Goal: Information Seeking & Learning: Learn about a topic

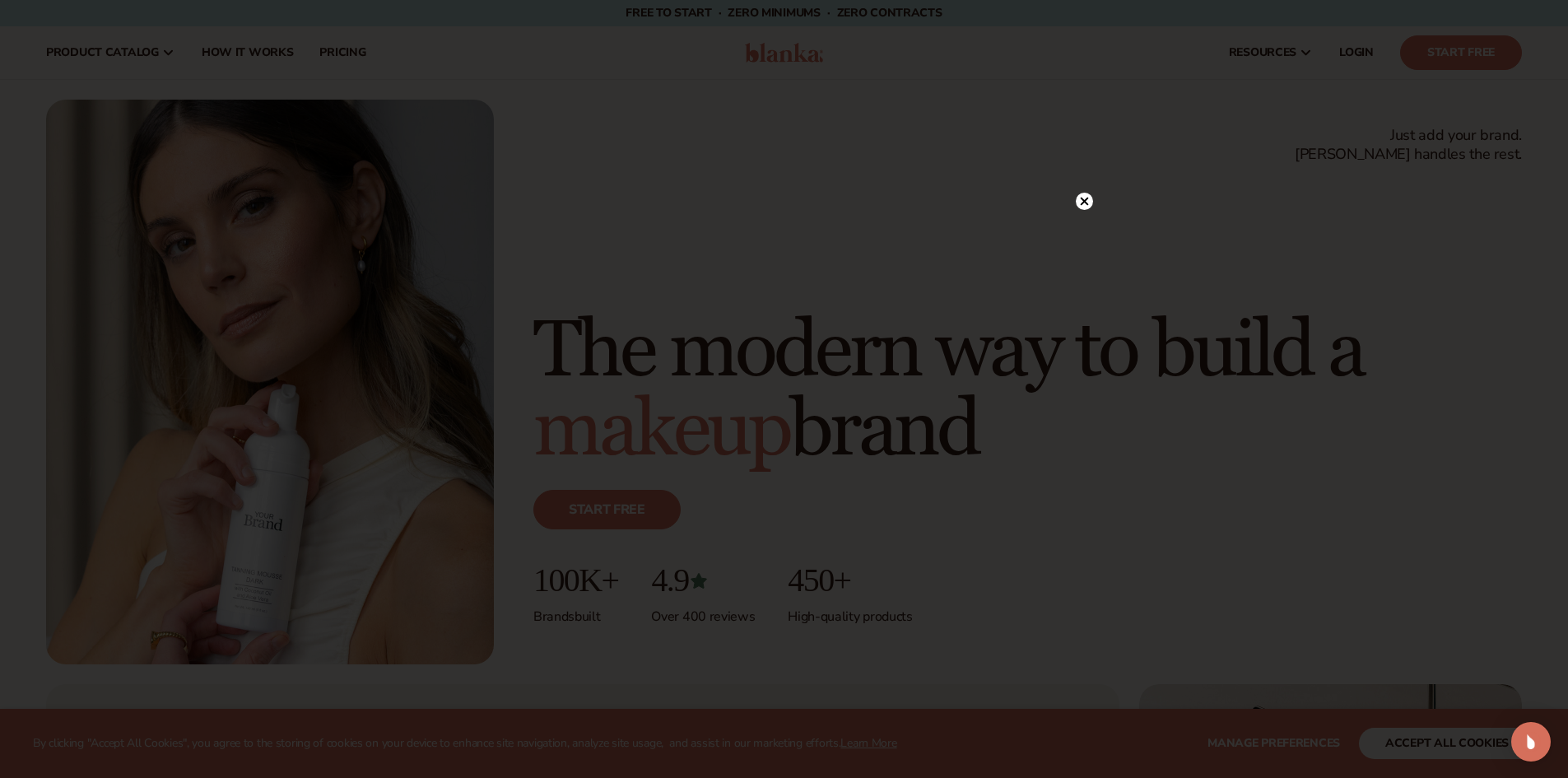
click at [1086, 167] on div at bounding box center [784, 389] width 1568 height 778
click at [1083, 203] on icon at bounding box center [1084, 202] width 8 height 8
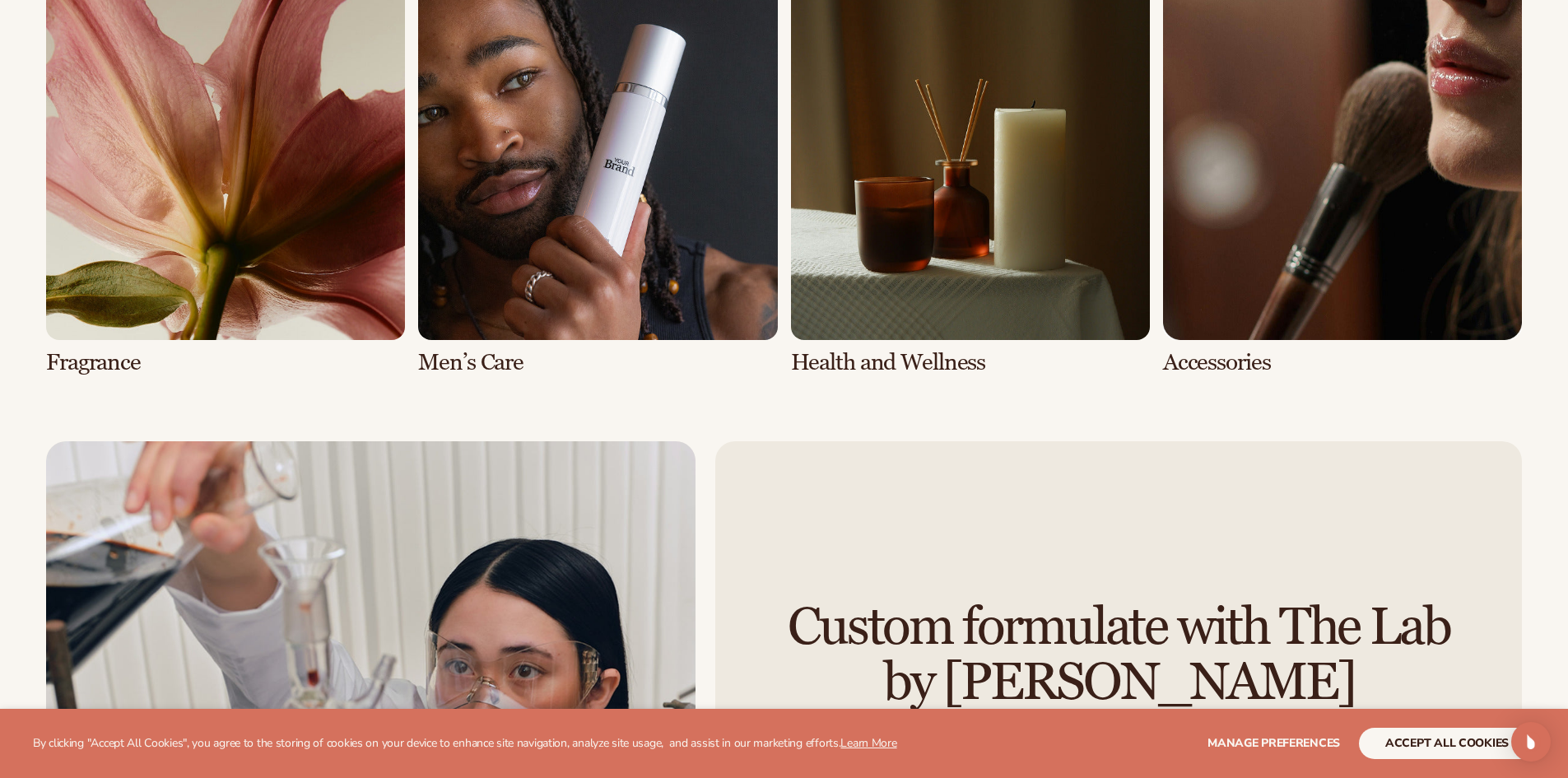
scroll to position [3870, 0]
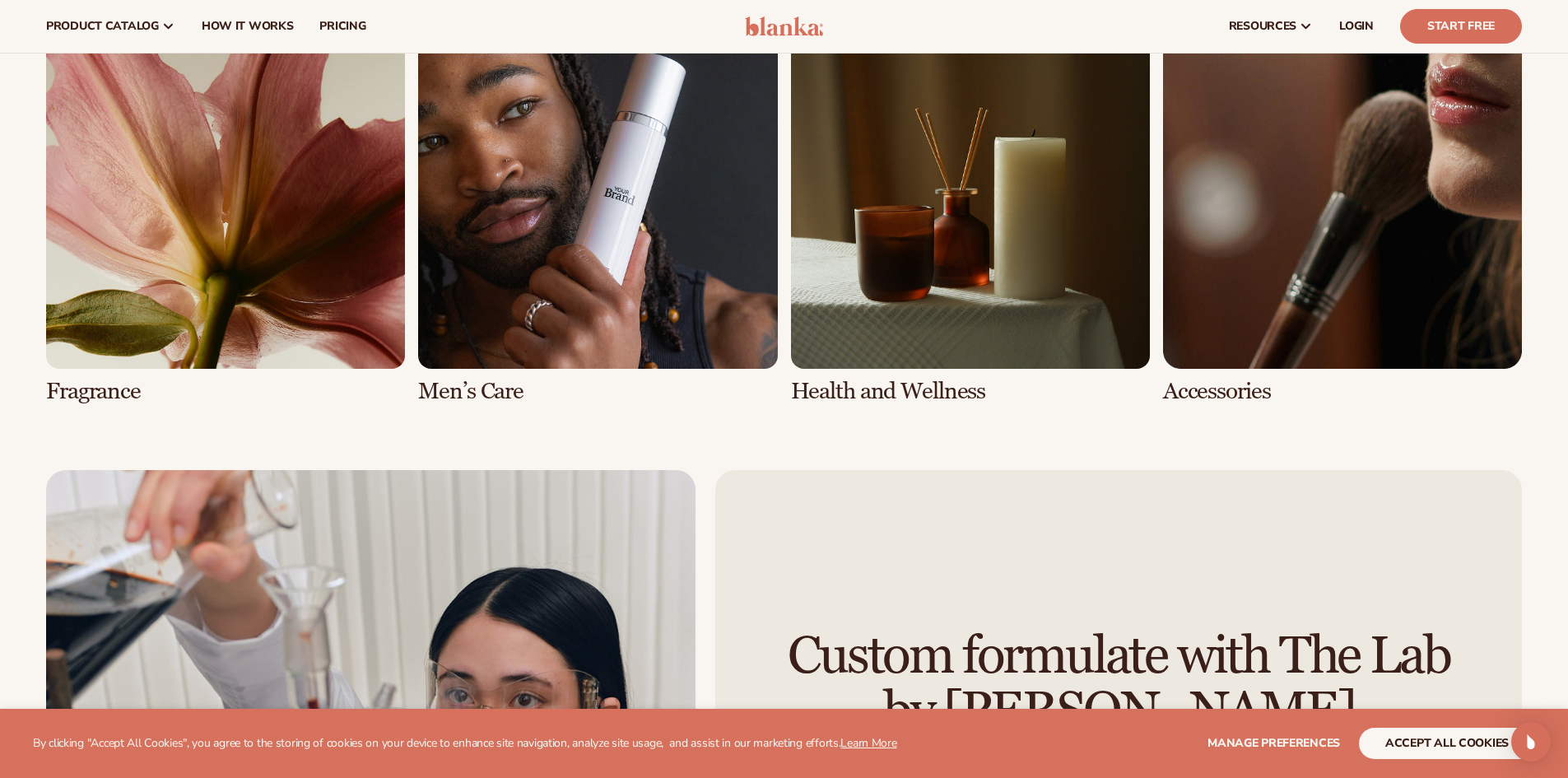
click at [916, 392] on link "7 / 8" at bounding box center [970, 207] width 359 height 394
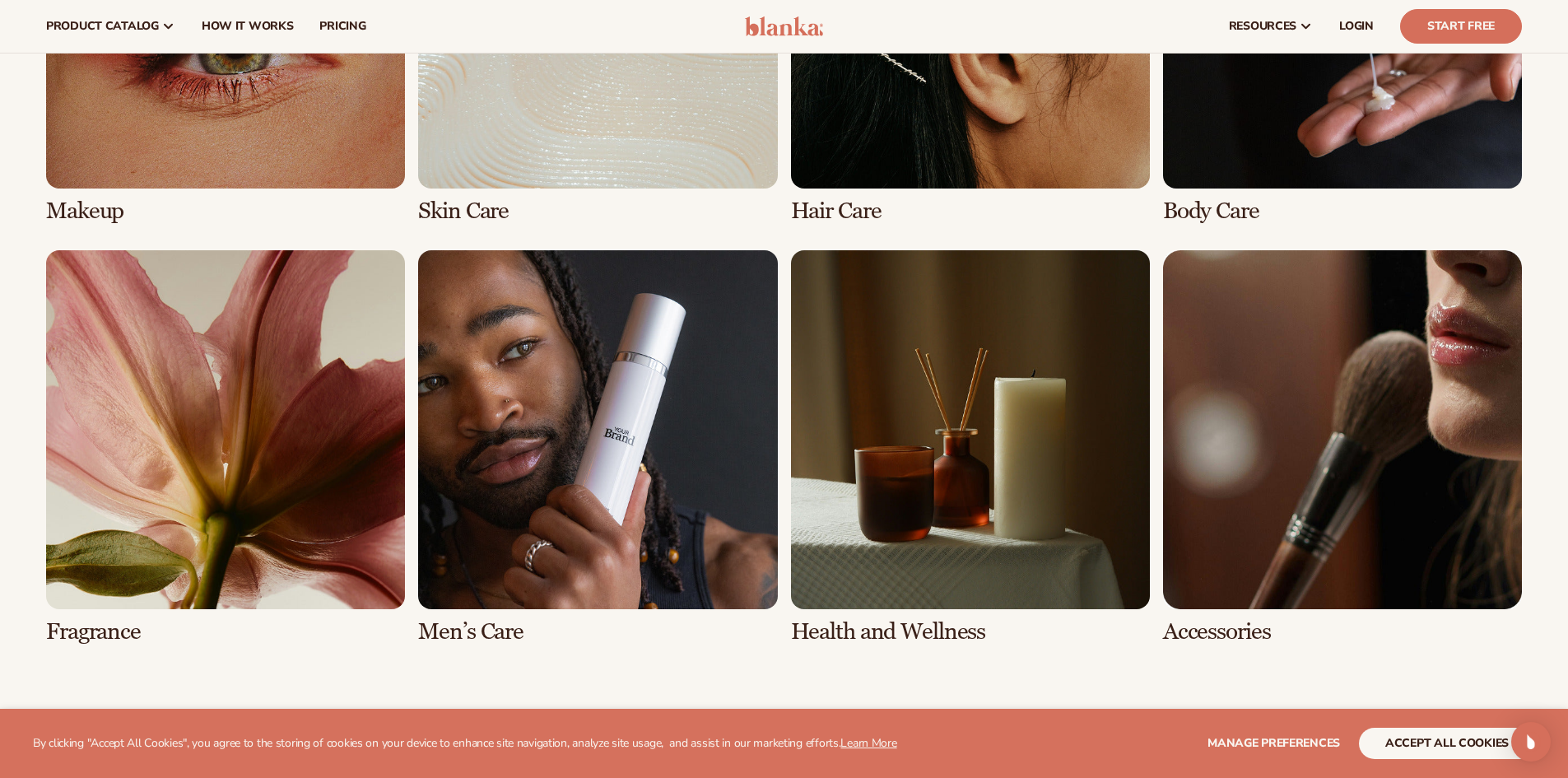
scroll to position [3623, 0]
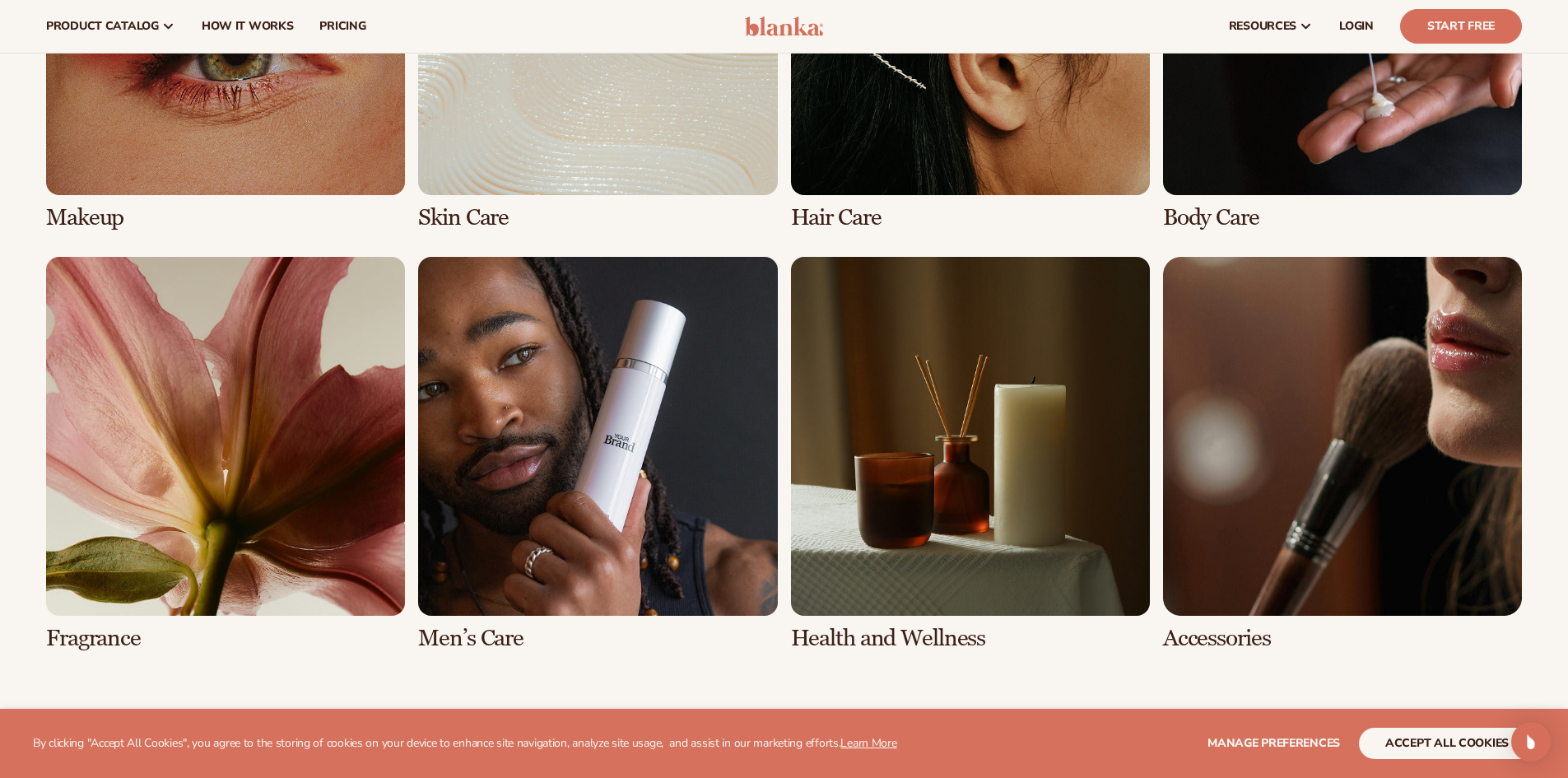
click at [910, 398] on link "7 / 8" at bounding box center [970, 454] width 359 height 394
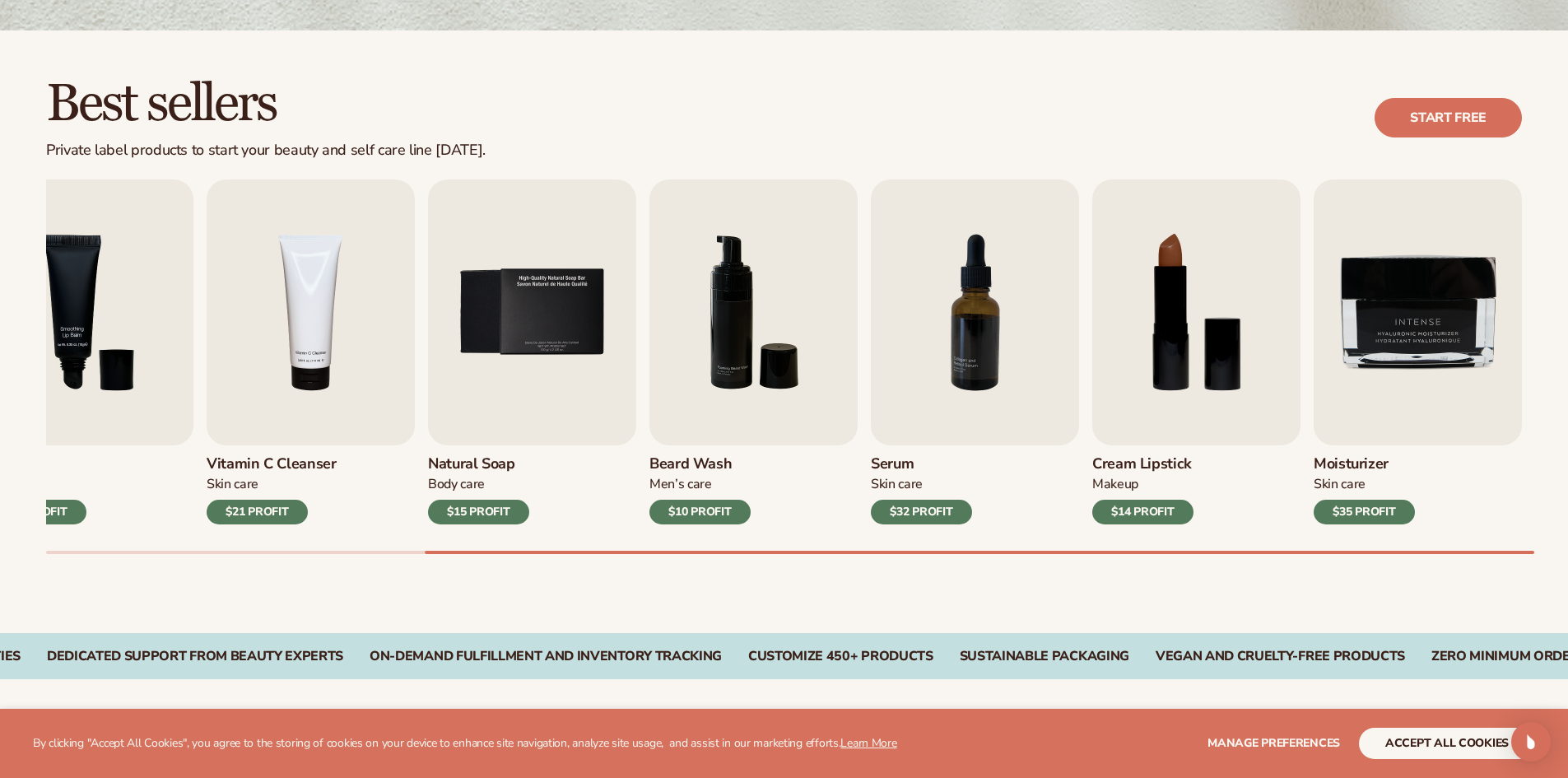
click at [896, 463] on h3 "Serum" at bounding box center [921, 464] width 101 height 18
click at [1377, 461] on h3 "Moisturizer" at bounding box center [1364, 464] width 101 height 18
